Goal: Task Accomplishment & Management: Complete application form

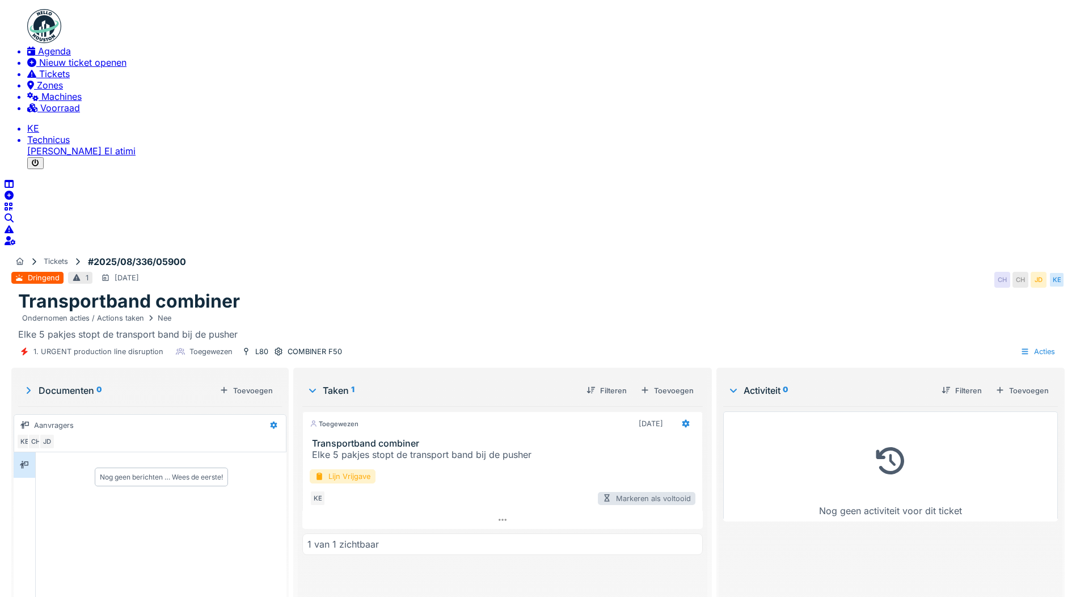
click at [661, 492] on div "Markeren als voltooid" at bounding box center [647, 498] width 98 height 13
click at [375, 469] on div "Lijn Vrijgave" at bounding box center [343, 476] width 66 height 14
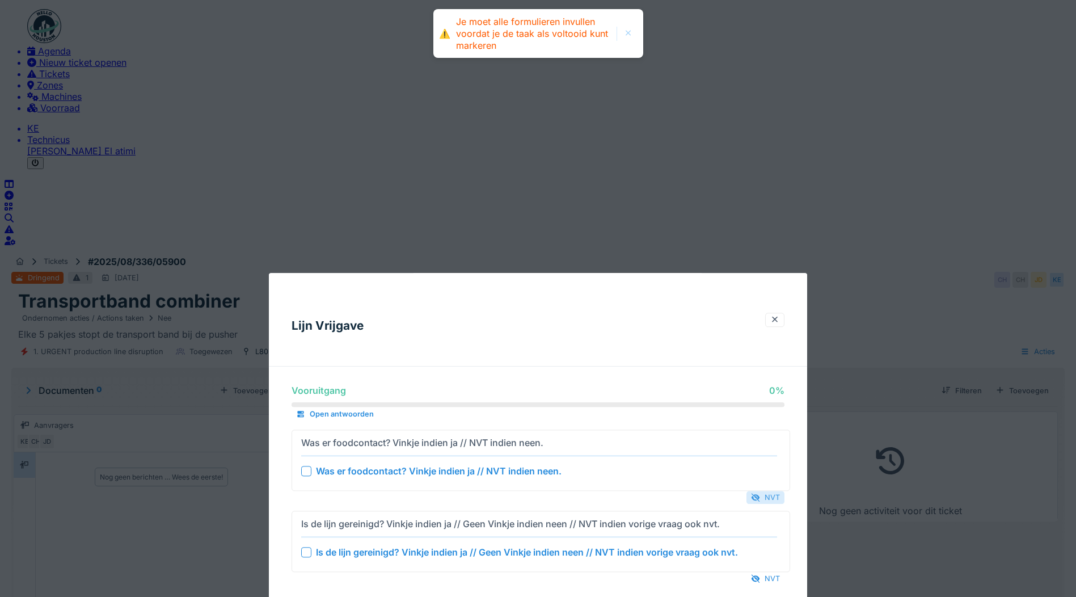
click at [779, 490] on div "NVT" at bounding box center [765, 496] width 38 height 13
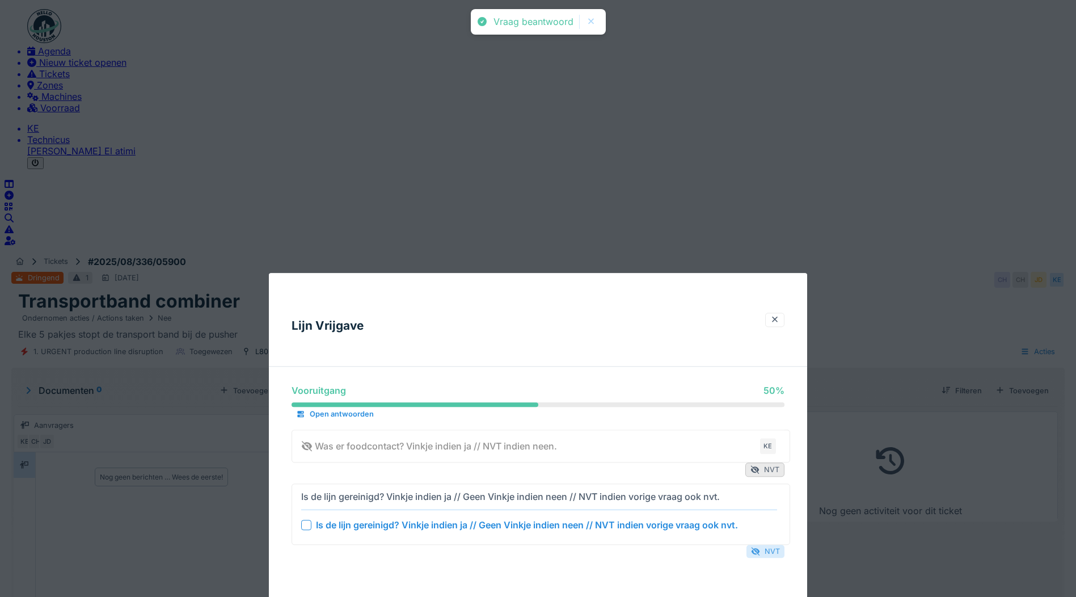
click at [773, 544] on div "NVT" at bounding box center [765, 550] width 38 height 13
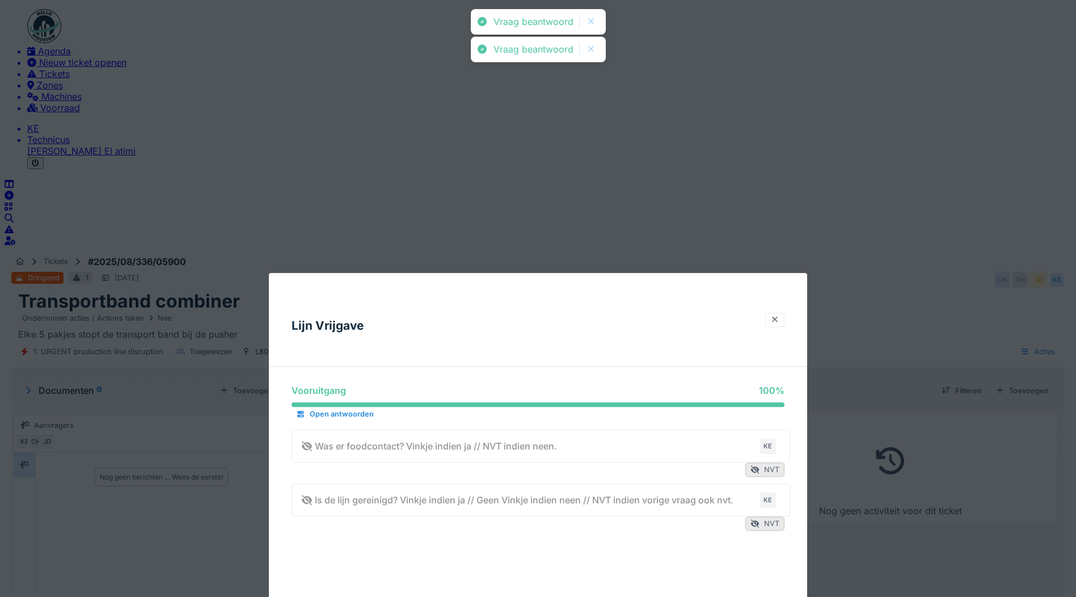
click at [778, 315] on div at bounding box center [774, 319] width 9 height 9
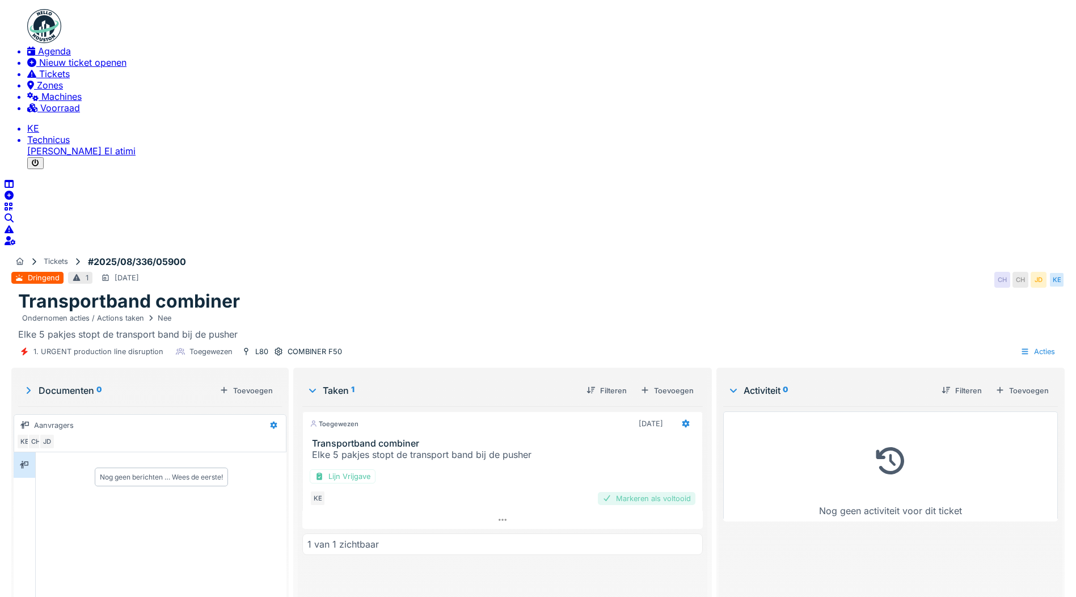
click at [658, 492] on div "Markeren als voltooid" at bounding box center [647, 498] width 98 height 13
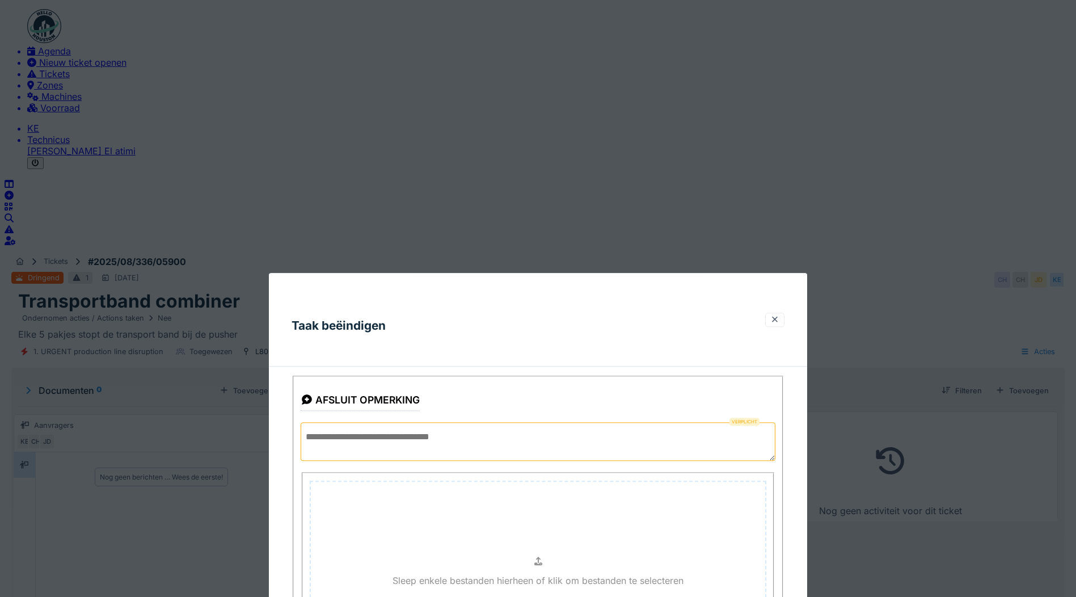
click at [462, 422] on textarea at bounding box center [538, 441] width 475 height 39
type textarea "*"
type textarea "**********"
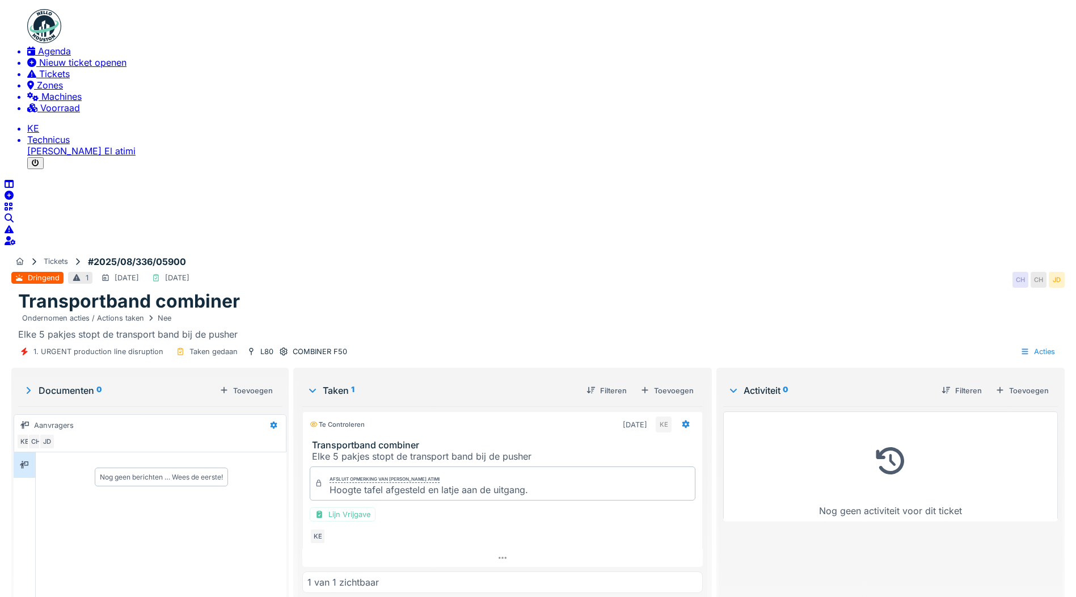
click at [37, 27] on img at bounding box center [44, 26] width 34 height 34
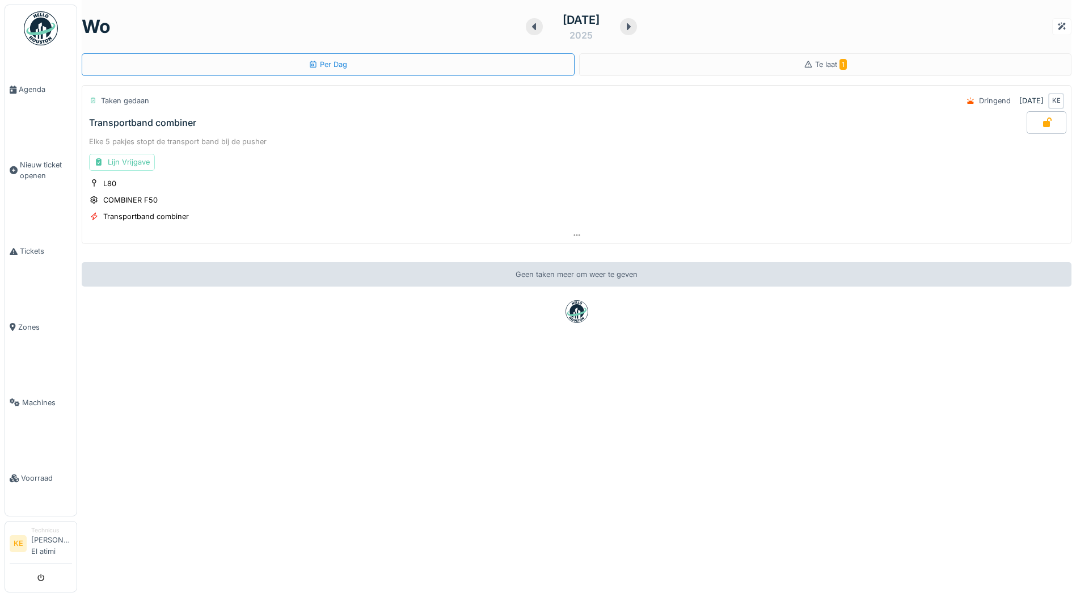
click at [36, 35] on img at bounding box center [41, 28] width 34 height 34
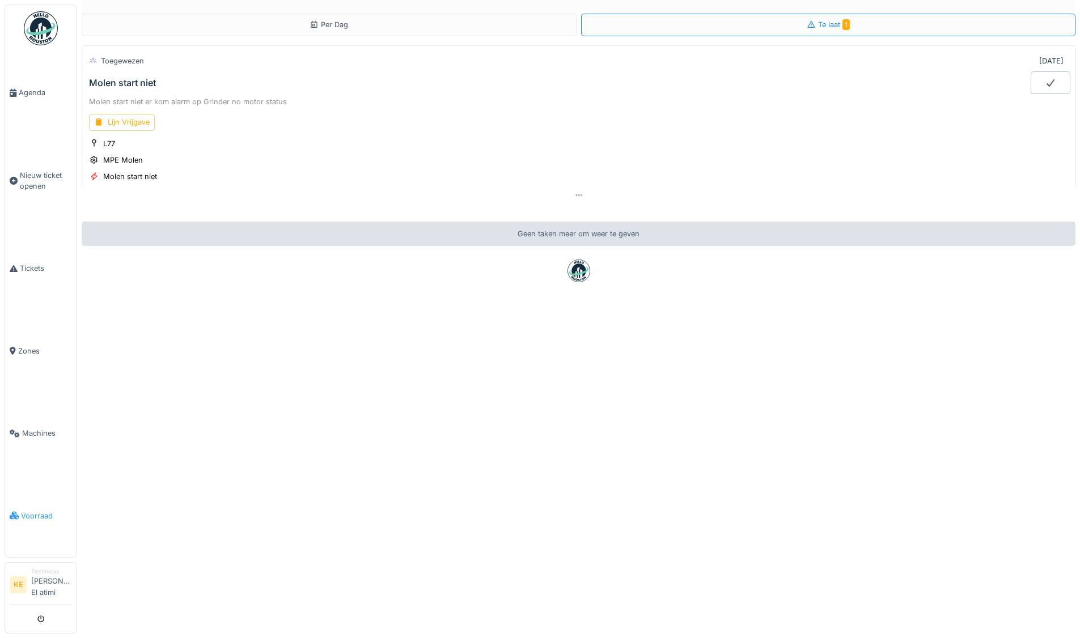
click at [37, 516] on span "Voorraad" at bounding box center [46, 516] width 51 height 11
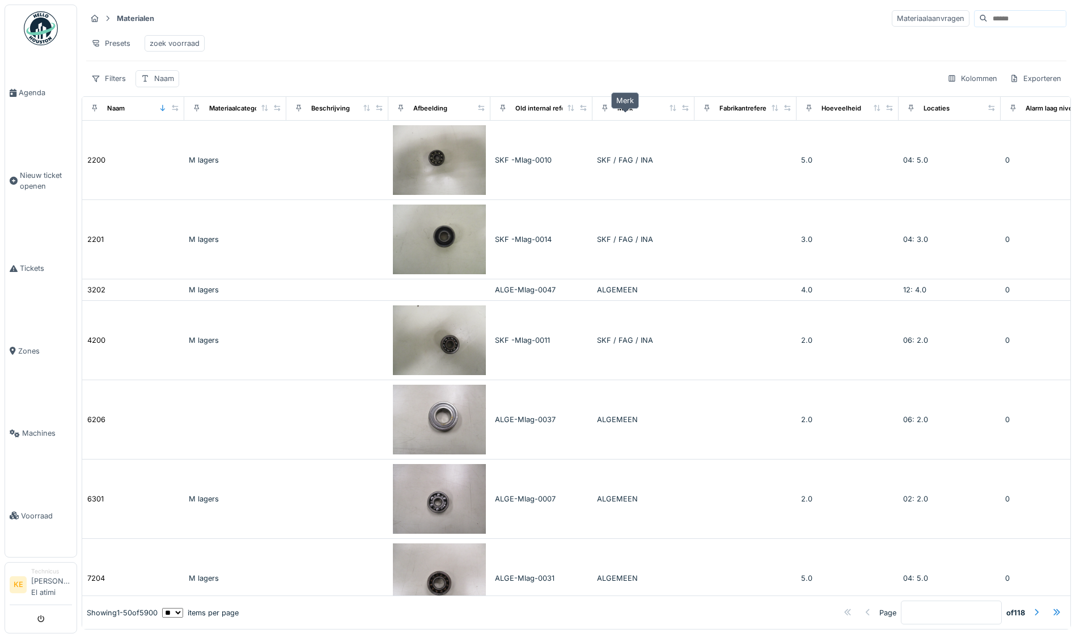
click at [627, 113] on div "Merk" at bounding box center [625, 109] width 15 height 10
click at [624, 113] on div "Merk" at bounding box center [625, 109] width 15 height 10
click at [44, 509] on link "Voorraad" at bounding box center [40, 516] width 71 height 82
click at [631, 113] on div "Merk" at bounding box center [625, 109] width 15 height 10
drag, startPoint x: 631, startPoint y: 116, endPoint x: 618, endPoint y: 117, distance: 13.1
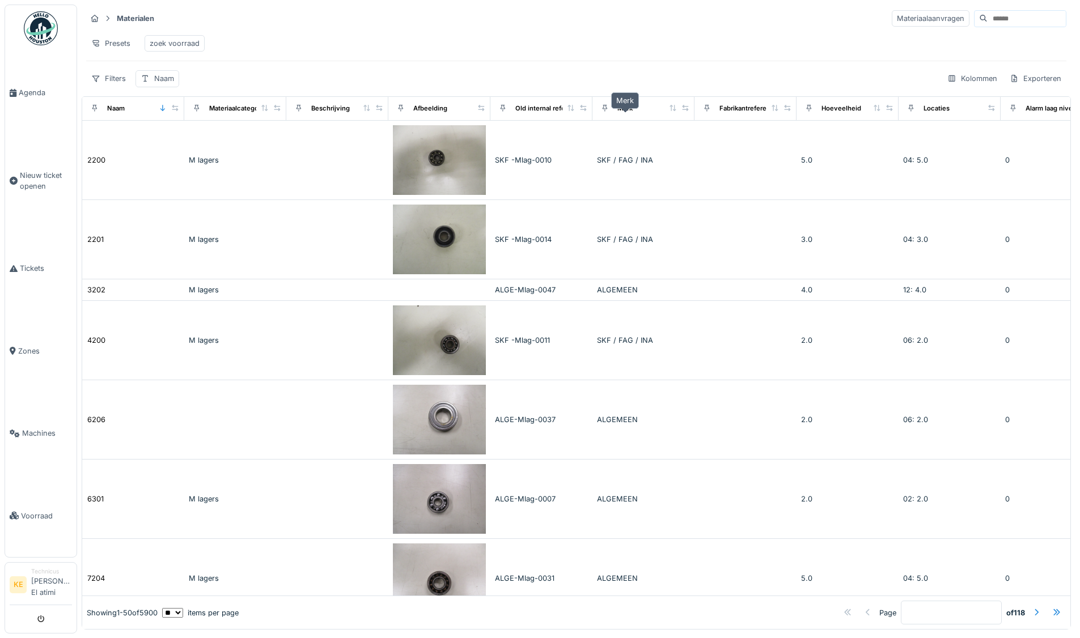
click at [618, 113] on div "Merk" at bounding box center [625, 109] width 15 height 10
click at [644, 116] on div "Merk" at bounding box center [643, 109] width 92 height 14
click at [621, 113] on div "Merk" at bounding box center [625, 109] width 15 height 10
